Goal: Task Accomplishment & Management: Manage account settings

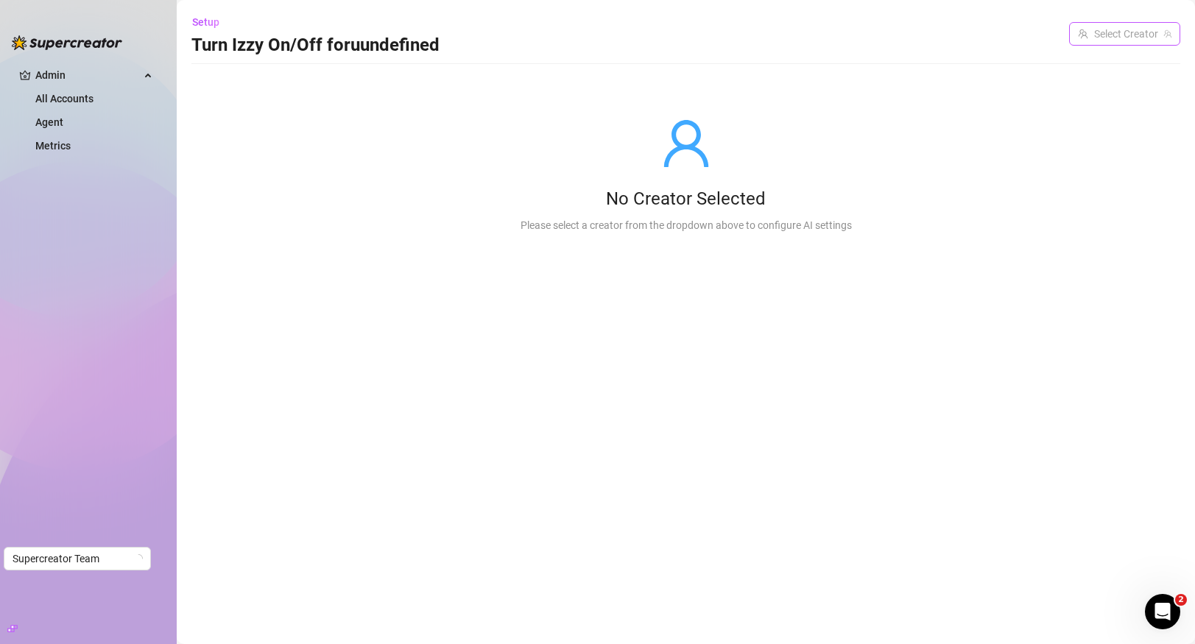
click at [1142, 34] on input "search" at bounding box center [1118, 34] width 80 height 22
click at [787, 39] on div "Setup Turn Izzy On/Off for uundefined Select Creator" at bounding box center [685, 33] width 989 height 47
click at [84, 567] on span "Supercreator Team" at bounding box center [78, 560] width 130 height 22
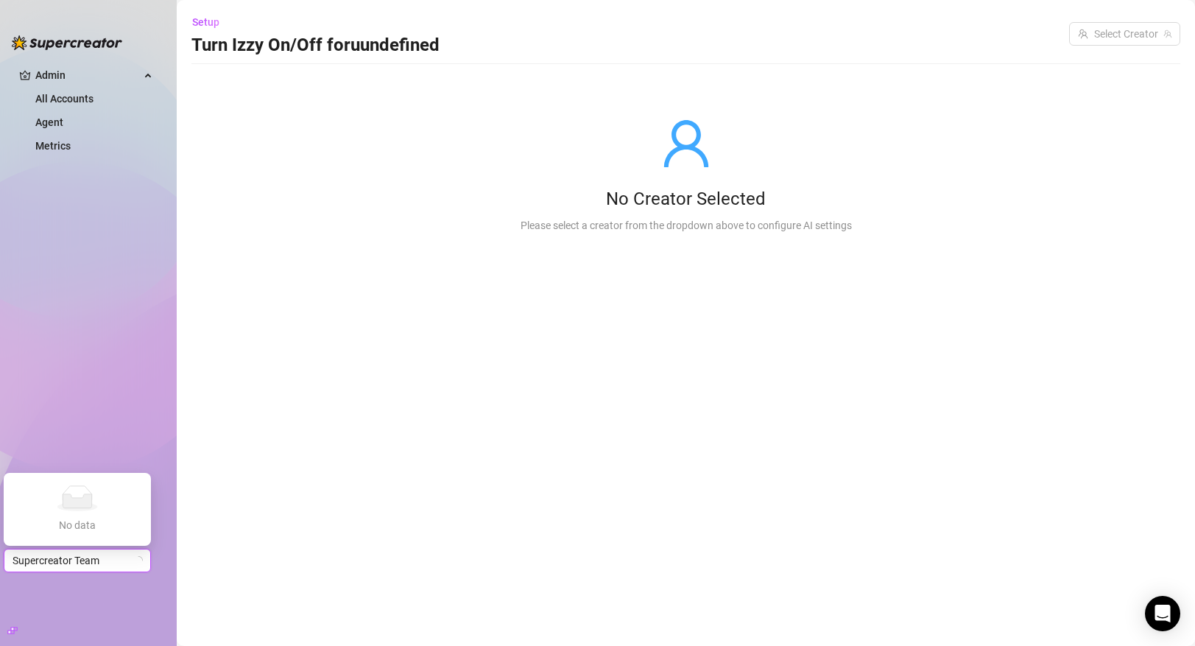
click at [86, 565] on span "Supercreator Team" at bounding box center [78, 560] width 130 height 22
